Goal: Task Accomplishment & Management: Manage account settings

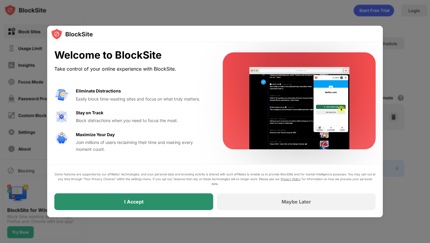
click at [189, 206] on div "I Accept" at bounding box center [133, 201] width 159 height 17
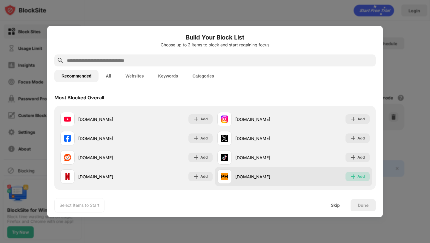
click at [352, 174] on img at bounding box center [353, 176] width 6 height 6
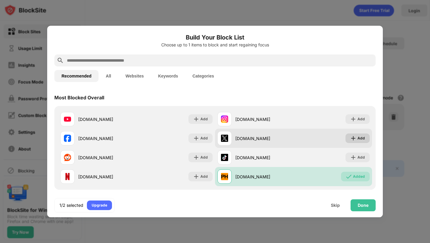
click at [358, 137] on div "Add" at bounding box center [361, 138] width 7 height 6
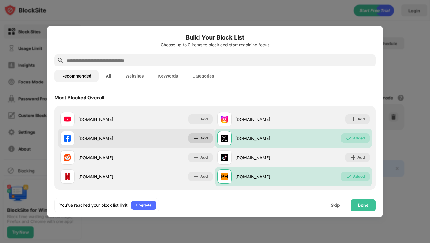
click at [194, 138] on img at bounding box center [196, 138] width 6 height 6
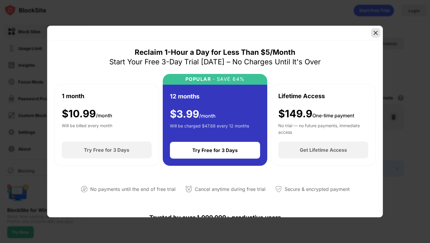
click at [375, 31] on img at bounding box center [376, 33] width 6 height 6
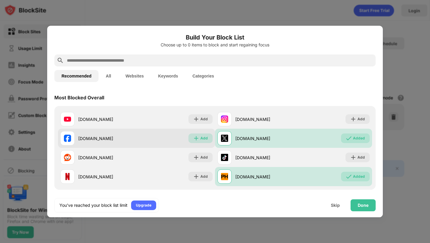
click at [200, 139] on div "Add" at bounding box center [203, 138] width 7 height 6
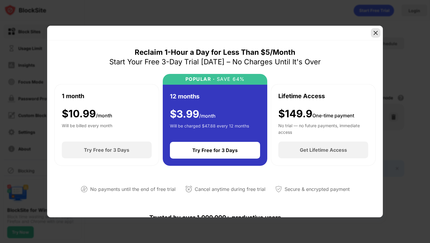
click at [376, 34] on img at bounding box center [376, 33] width 6 height 6
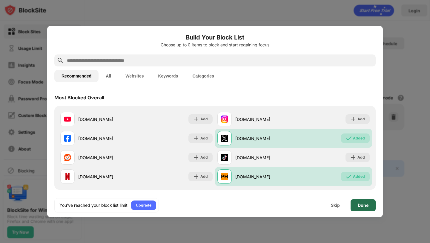
click at [365, 206] on div "Done" at bounding box center [363, 205] width 11 height 5
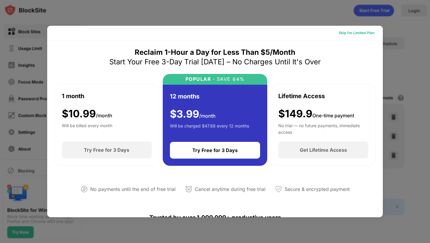
click at [355, 36] on div "Skip for Limited Plan" at bounding box center [357, 33] width 36 height 6
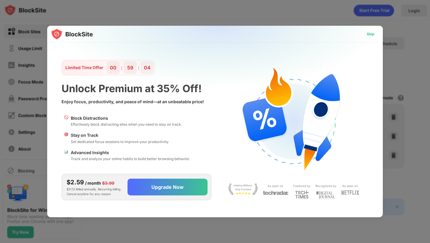
click at [374, 35] on div "Skip" at bounding box center [371, 34] width 8 height 6
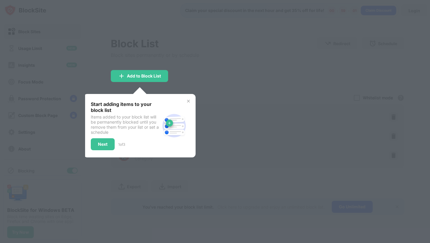
click at [186, 101] on img at bounding box center [188, 101] width 5 height 5
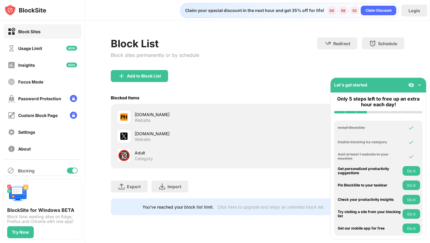
click at [409, 169] on button "Do it" at bounding box center [412, 171] width 18 height 10
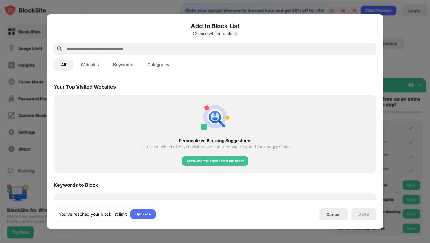
scroll to position [208, 0]
click at [199, 160] on div "Show me the sites I visit the most" at bounding box center [215, 160] width 57 height 6
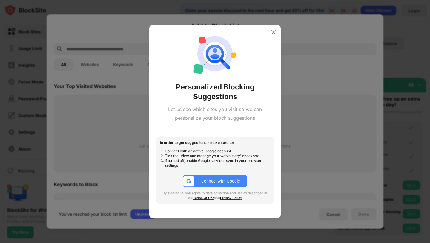
click at [219, 184] on button "Connect with Google" at bounding box center [215, 181] width 65 height 12
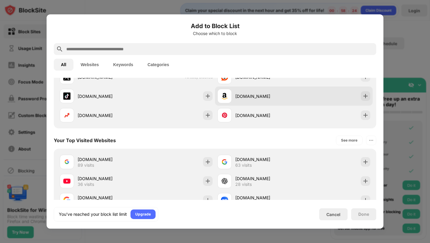
scroll to position [180, 0]
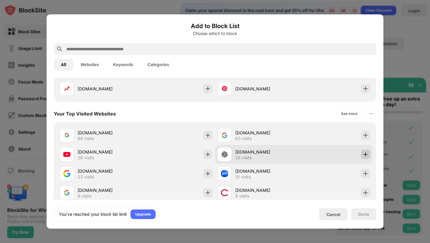
click at [361, 157] on div at bounding box center [366, 154] width 10 height 10
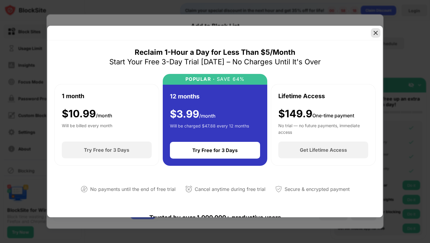
click at [376, 36] on div at bounding box center [376, 33] width 10 height 10
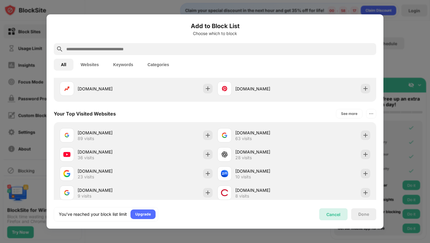
click at [341, 216] on div "Cancel" at bounding box center [333, 214] width 28 height 12
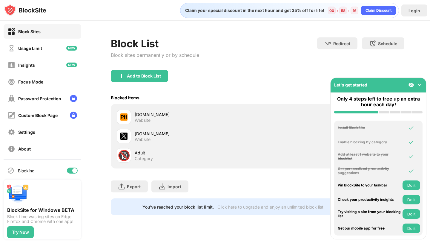
click at [156, 135] on div "[DOMAIN_NAME]" at bounding box center [196, 133] width 123 height 6
click at [134, 136] on div "[DOMAIN_NAME] Website" at bounding box center [187, 136] width 141 height 14
click at [121, 136] on img at bounding box center [123, 135] width 7 height 7
click at [130, 136] on div at bounding box center [124, 136] width 14 height 14
click at [140, 139] on div "Website" at bounding box center [143, 139] width 16 height 5
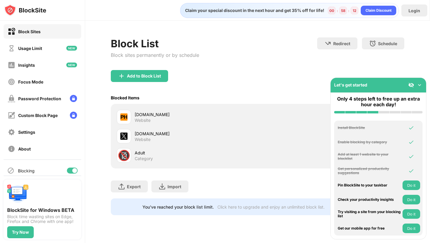
click at [140, 139] on div "Website" at bounding box center [143, 139] width 16 height 5
drag, startPoint x: 399, startPoint y: 84, endPoint x: 404, endPoint y: 121, distance: 37.3
click at [401, 154] on div "Let's get started Only 4 steps left to free up an extra hour each day! Install …" at bounding box center [378, 158] width 96 height 162
click at [420, 86] on img at bounding box center [420, 85] width 6 height 6
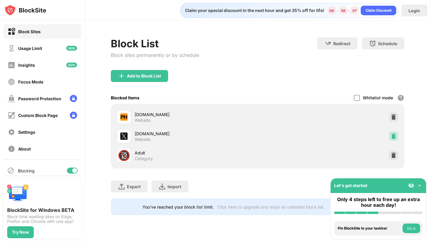
click at [393, 134] on img at bounding box center [394, 136] width 6 height 6
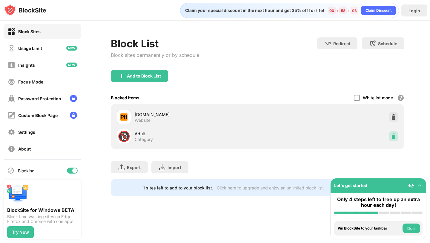
click at [395, 138] on img at bounding box center [394, 136] width 6 height 6
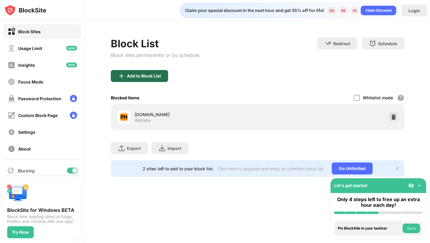
click at [140, 77] on div "Add to Block List" at bounding box center [144, 75] width 34 height 5
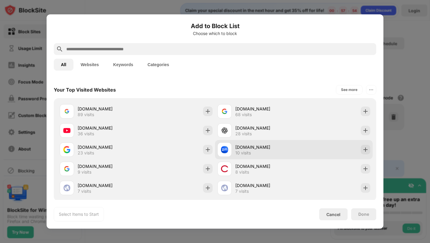
scroll to position [208, 0]
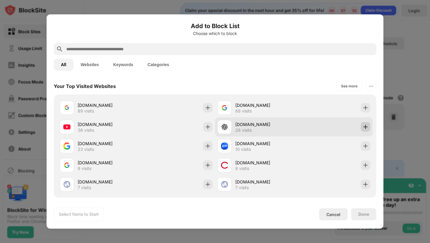
click at [363, 127] on img at bounding box center [366, 127] width 6 height 6
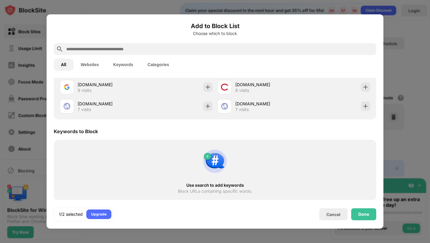
scroll to position [287, 0]
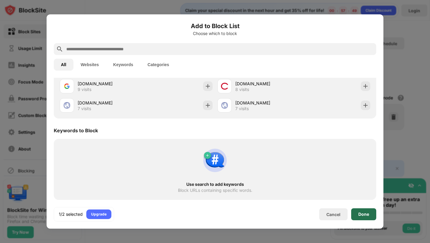
click at [357, 212] on div "Done" at bounding box center [363, 214] width 25 height 12
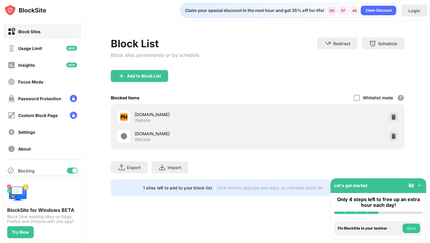
click at [415, 228] on button "Do it" at bounding box center [412, 228] width 18 height 10
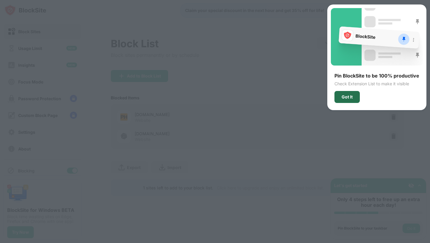
click at [346, 98] on div "Got It" at bounding box center [347, 96] width 11 height 5
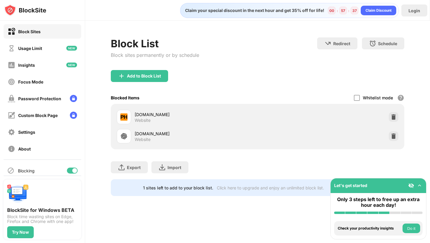
click at [411, 225] on button "Do it" at bounding box center [412, 228] width 18 height 10
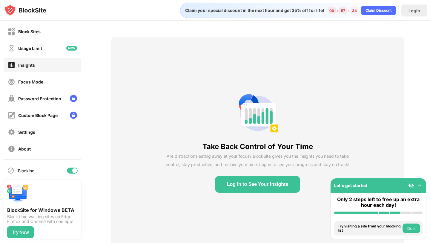
click at [268, 186] on button "Log In to See Your Insights" at bounding box center [257, 184] width 85 height 17
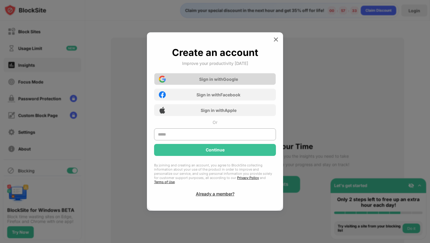
click at [240, 77] on div "Sign in with Google" at bounding box center [215, 79] width 122 height 12
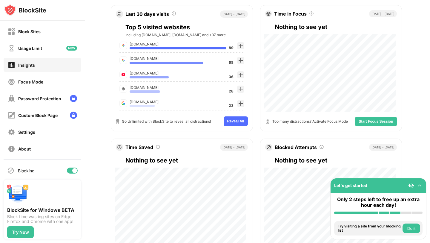
scroll to position [96, 0]
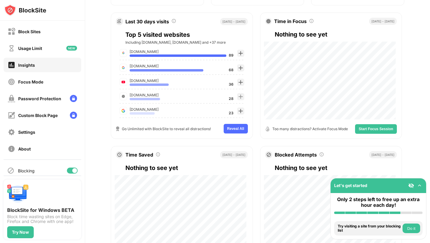
click at [405, 227] on button "Do it" at bounding box center [412, 228] width 18 height 10
click at [404, 228] on button "Do it" at bounding box center [412, 228] width 18 height 10
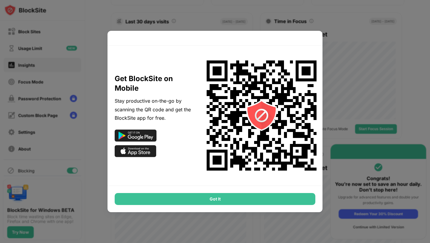
click at [136, 203] on div "Got It" at bounding box center [215, 199] width 201 height 12
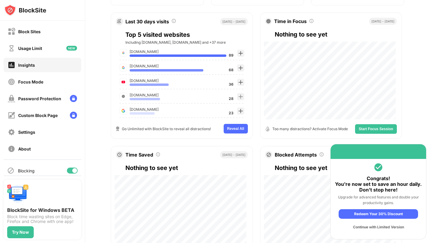
click at [363, 225] on div "Continue with Limited Version" at bounding box center [378, 227] width 79 height 10
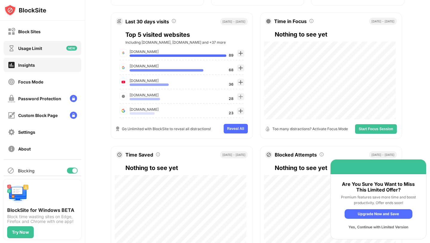
click at [42, 44] on div "Usage Limit" at bounding box center [43, 48] width 78 height 14
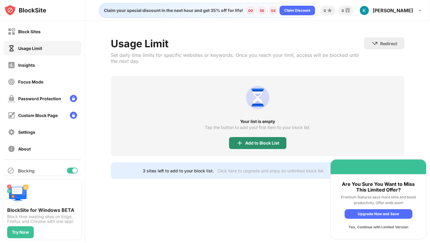
click at [248, 137] on div "Add to Block List" at bounding box center [257, 143] width 57 height 12
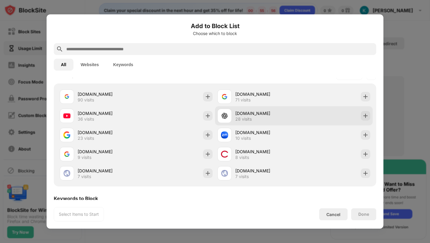
scroll to position [138, 0]
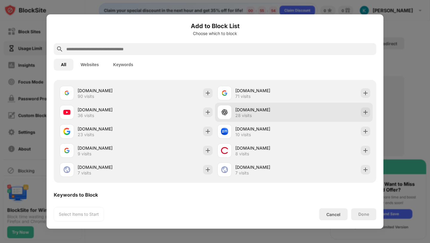
click at [308, 106] on div "[DOMAIN_NAME] 28 visits" at bounding box center [294, 111] width 158 height 19
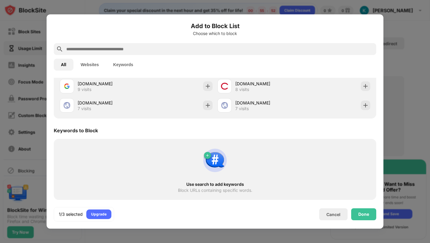
scroll to position [0, 0]
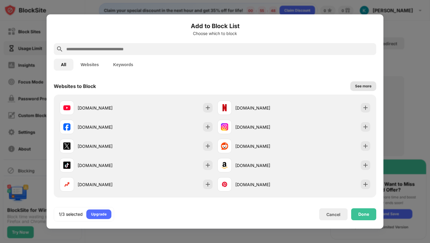
click at [359, 84] on div "See more" at bounding box center [363, 86] width 16 height 6
click at [91, 66] on button "Websites" at bounding box center [89, 65] width 33 height 12
click at [126, 67] on button "Keywords" at bounding box center [123, 65] width 34 height 12
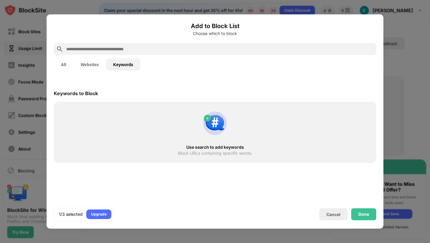
click at [159, 142] on div "Use search to add keywords Block URLs containing specific words." at bounding box center [214, 132] width 315 height 54
click at [220, 120] on img at bounding box center [215, 123] width 29 height 29
click at [360, 209] on div "Done" at bounding box center [363, 214] width 25 height 12
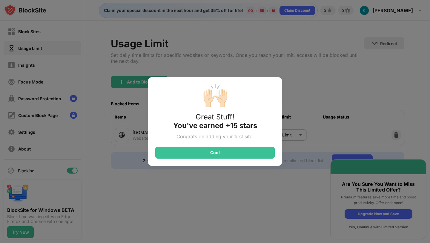
click at [180, 147] on div "Cool" at bounding box center [214, 152] width 119 height 12
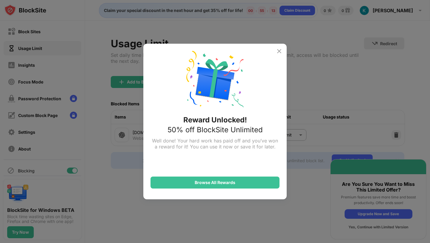
click at [277, 52] on img at bounding box center [279, 50] width 7 height 7
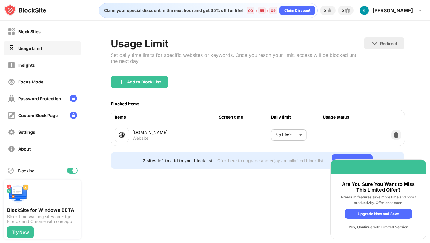
click at [295, 135] on body "Block Sites Usage Limit Insights Focus Mode Password Protection Custom Block Pa…" at bounding box center [215, 121] width 430 height 243
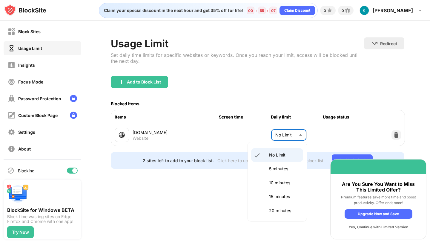
click at [295, 135] on div at bounding box center [215, 121] width 430 height 243
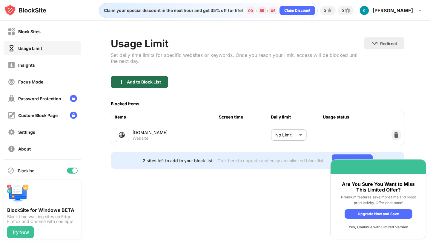
click at [160, 86] on div "Add to Block List" at bounding box center [139, 82] width 57 height 12
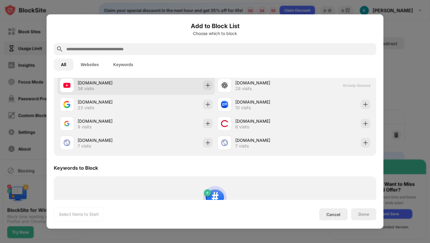
scroll to position [165, 0]
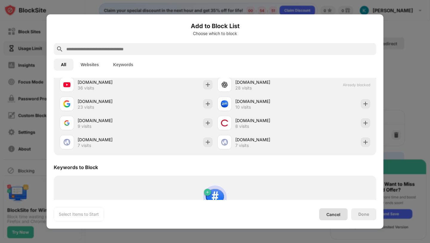
click at [340, 214] on div "Cancel" at bounding box center [333, 213] width 14 height 5
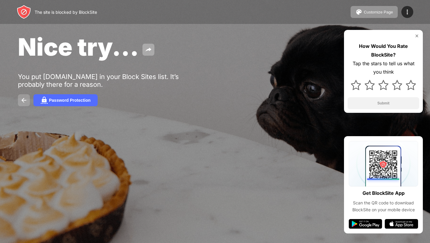
click at [20, 99] on img at bounding box center [23, 99] width 7 height 7
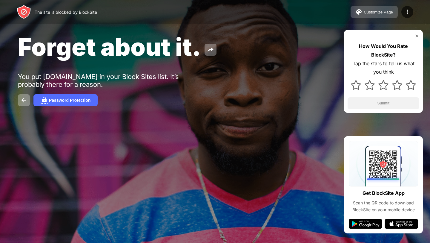
click at [364, 10] on div "Customize Page" at bounding box center [378, 12] width 29 height 4
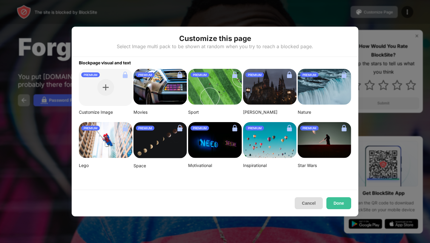
click at [312, 200] on button "Cancel" at bounding box center [309, 203] width 28 height 12
